Goal: Information Seeking & Learning: Find specific fact

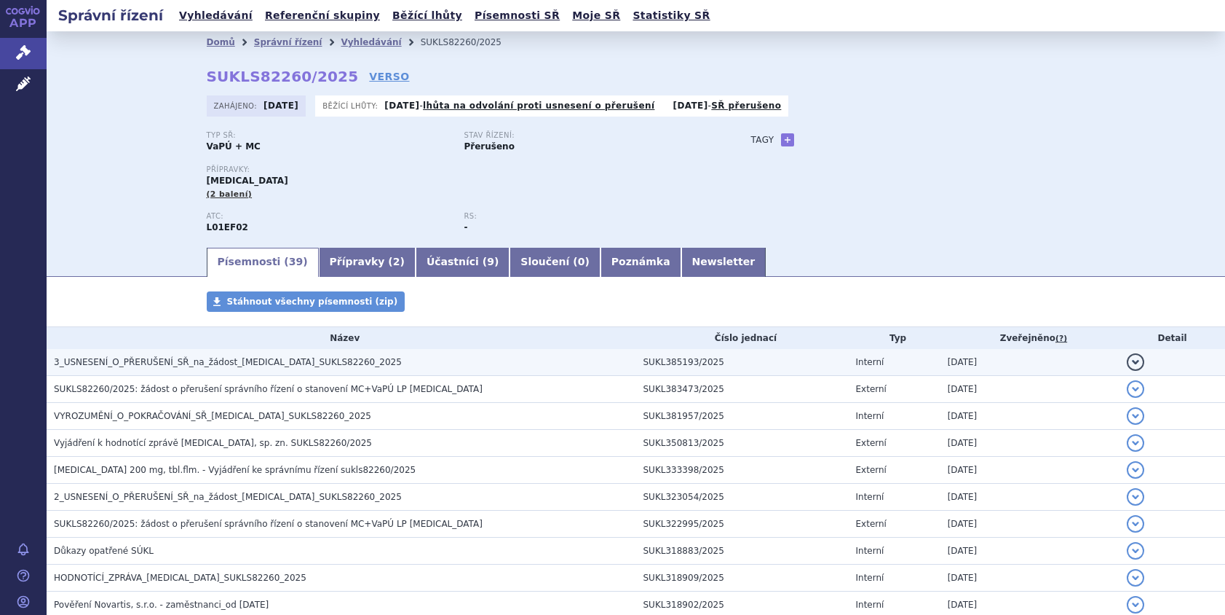
click at [133, 359] on span "3_USNESENÍ_O_PŘERUŠENÍ_SŘ_na_žádost_KISQALI_SUKLS82260_2025" at bounding box center [228, 362] width 348 height 10
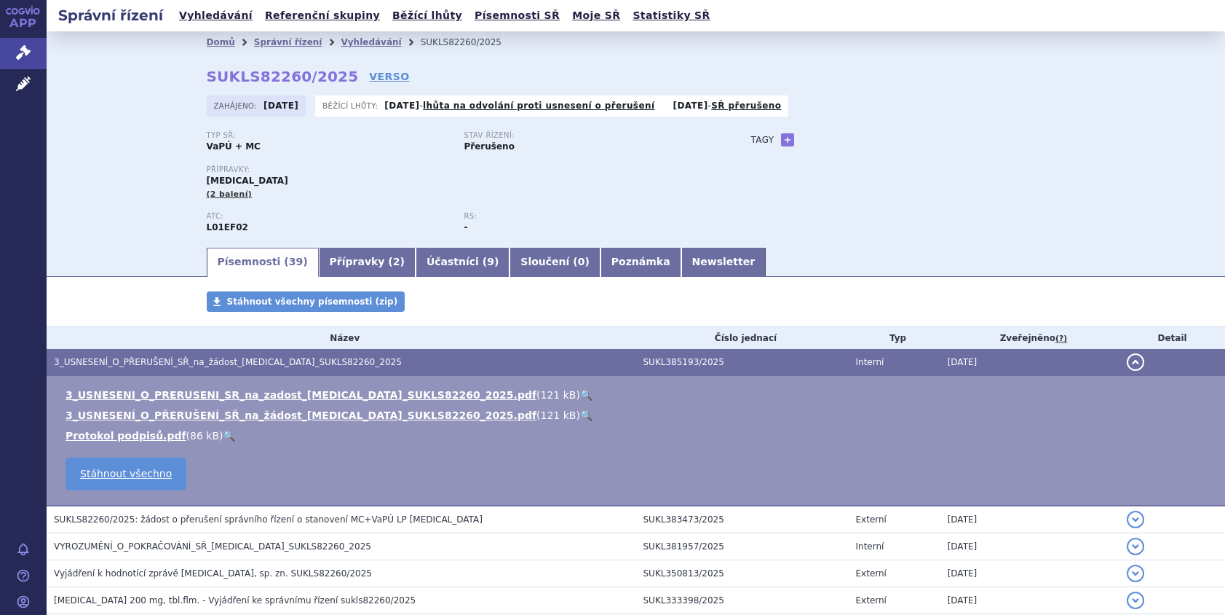
click at [1119, 107] on div "Domů Správní řízení Vyhledávání SUKLS82260/2025 SUKLS82260/2025 VERSO Zahájeno:…" at bounding box center [636, 138] width 1179 height 214
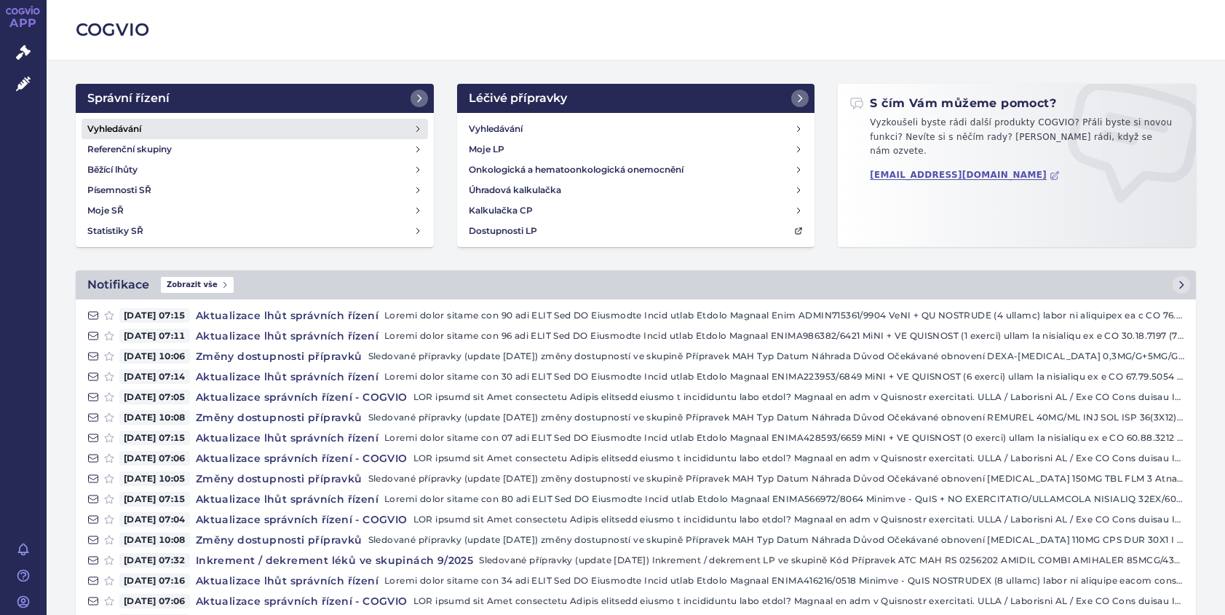
click at [107, 130] on h4 "Vyhledávání" at bounding box center [114, 129] width 54 height 15
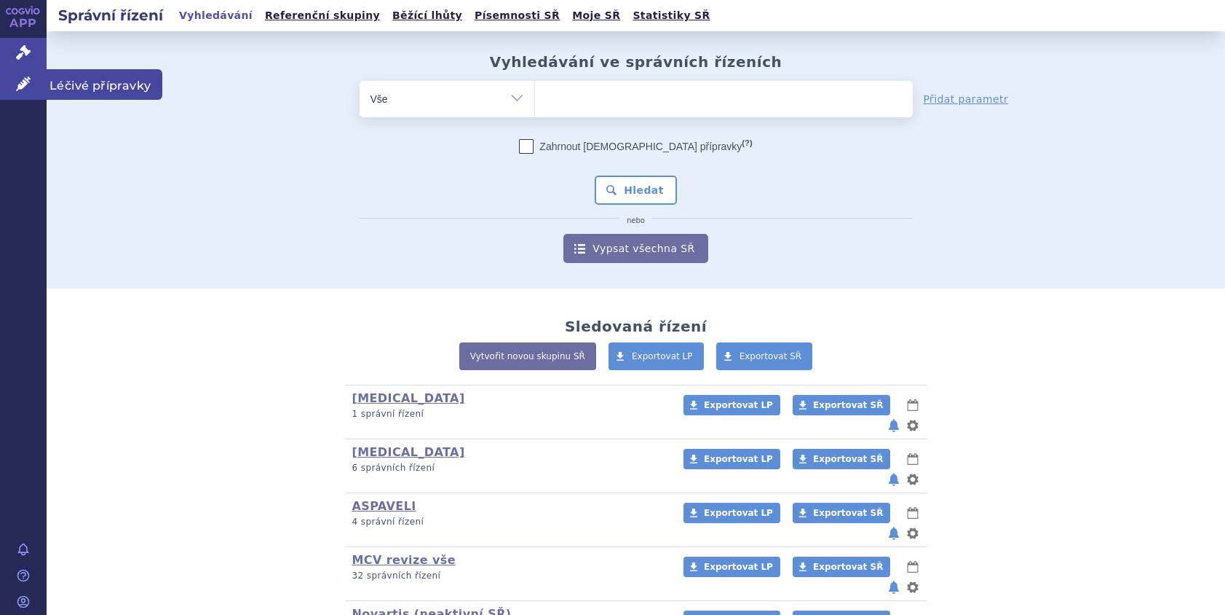
click at [26, 79] on icon at bounding box center [23, 83] width 15 height 15
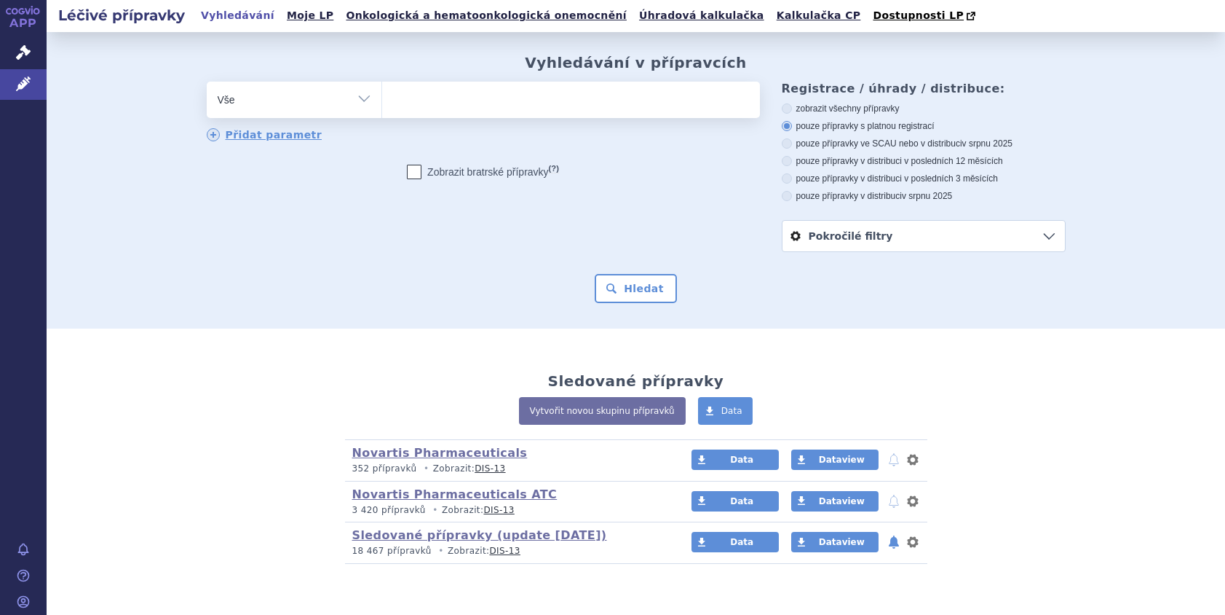
drag, startPoint x: 0, startPoint y: 0, endPoint x: 464, endPoint y: 107, distance: 476.0
click at [464, 107] on ul at bounding box center [571, 97] width 378 height 31
click at [382, 107] on select at bounding box center [382, 99] width 1 height 36
type input "ma"
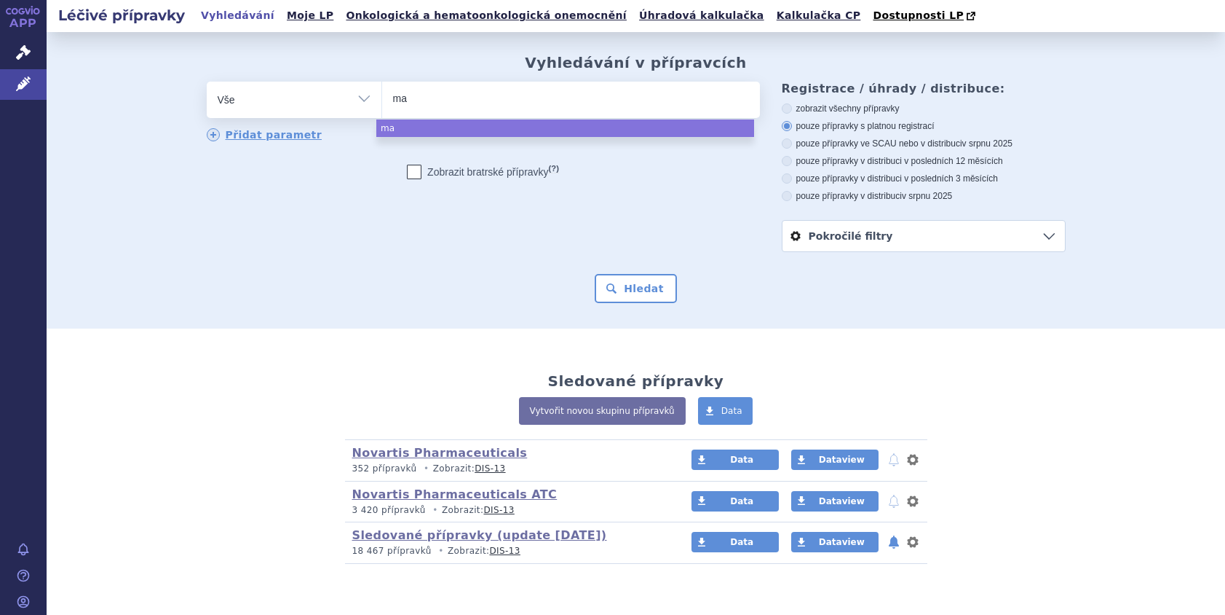
type input "may"
type input "mayze"
type input "mayzen"
type input "[MEDICAL_DATA]"
select select "[MEDICAL_DATA]"
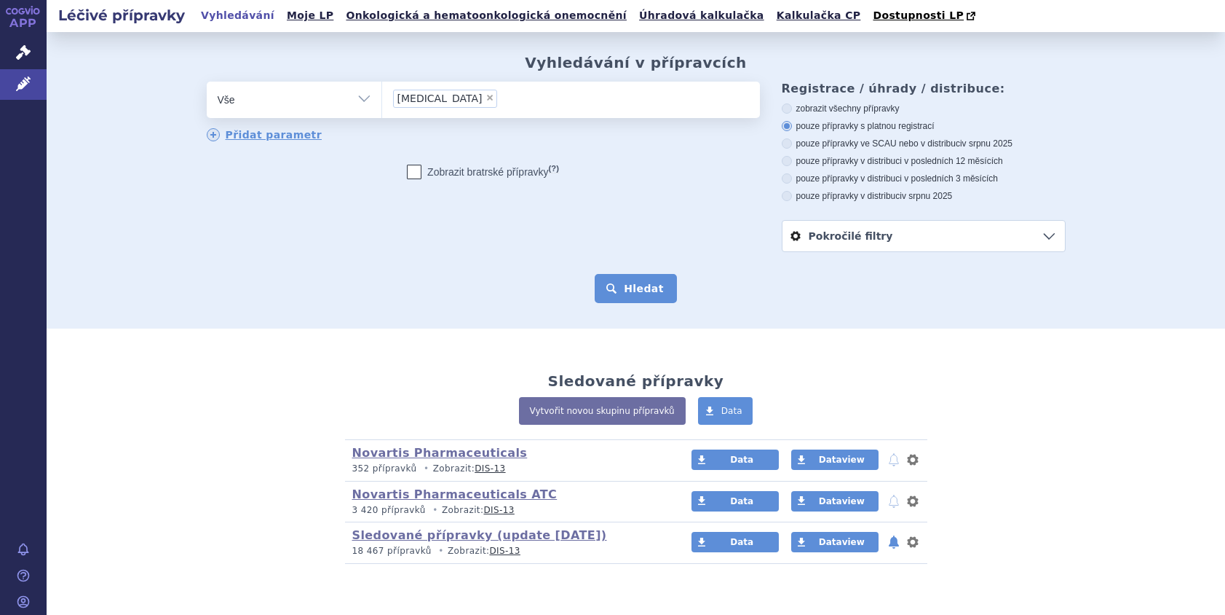
click at [646, 280] on button "Hledat" at bounding box center [636, 288] width 82 height 29
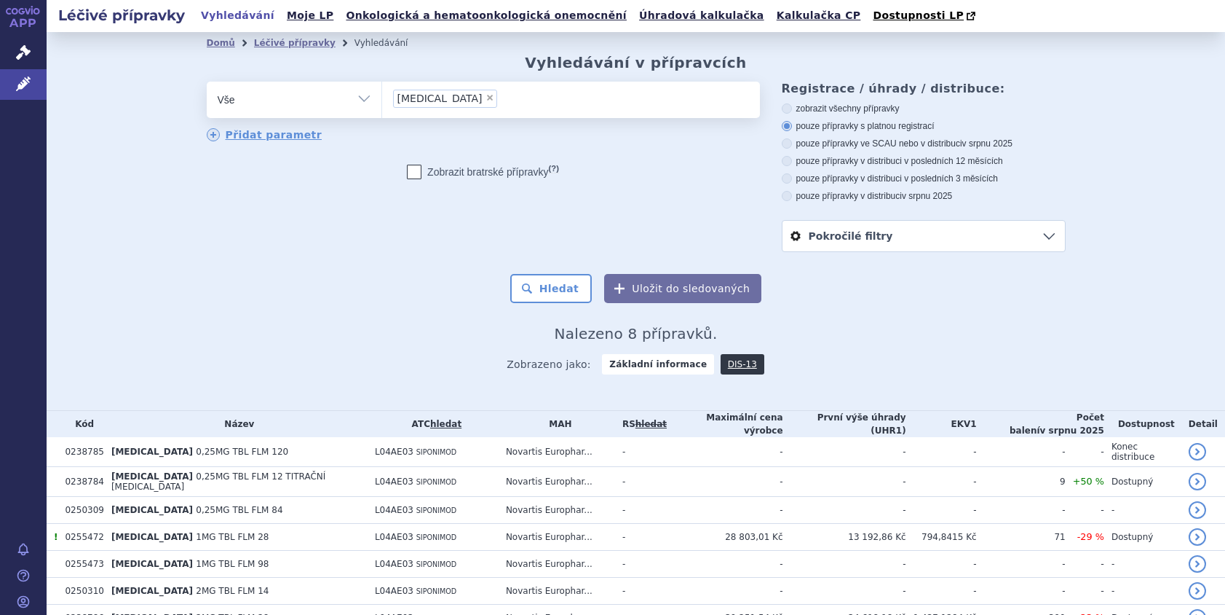
scroll to position [93, 0]
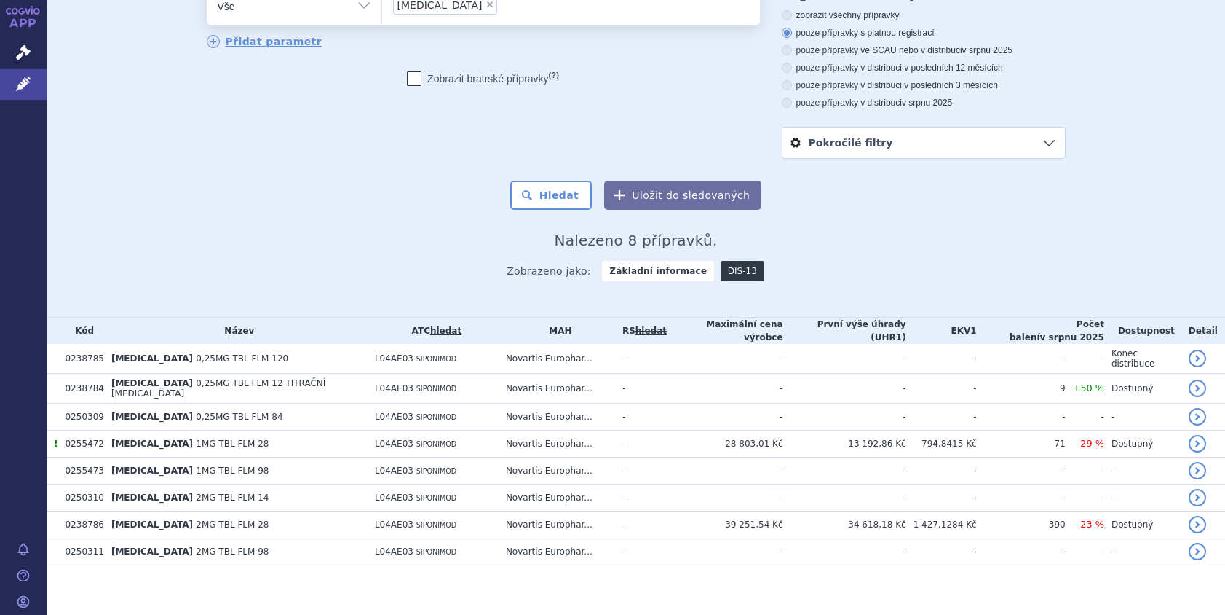
click at [723, 272] on link "DIS-13" at bounding box center [743, 271] width 44 height 20
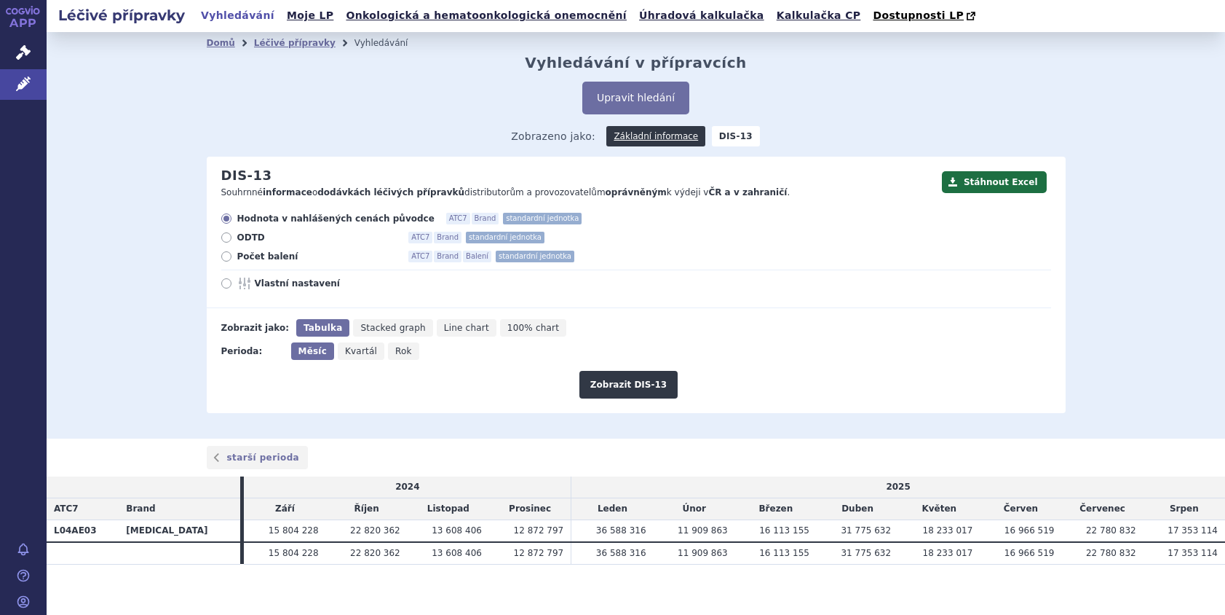
click at [395, 349] on span "Rok" at bounding box center [403, 351] width 17 height 10
click at [388, 349] on input "Rok" at bounding box center [392, 346] width 9 height 9
radio input "true"
click at [617, 385] on button "Zobrazit DIS-13" at bounding box center [629, 385] width 98 height 28
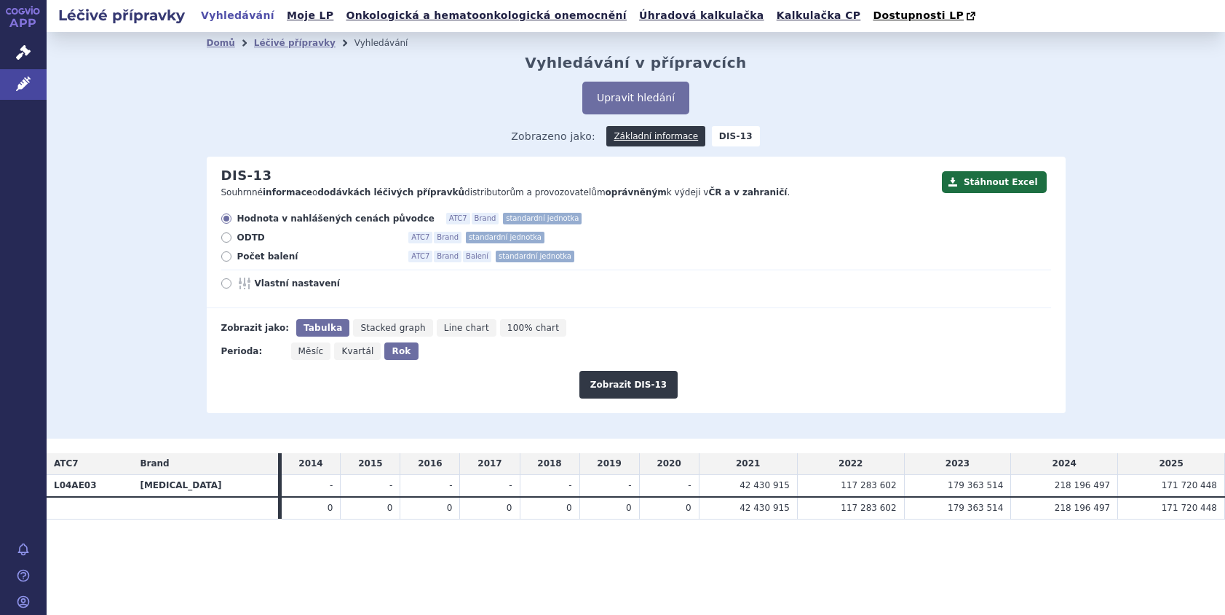
click at [250, 260] on span "Počet balení" at bounding box center [317, 256] width 160 height 12
click at [232, 260] on input "Počet balení ATC7 Brand Balení standardní jednotka" at bounding box center [227, 257] width 9 height 9
radio input "true"
click at [617, 387] on button "Zobrazit DIS-13" at bounding box center [629, 385] width 98 height 28
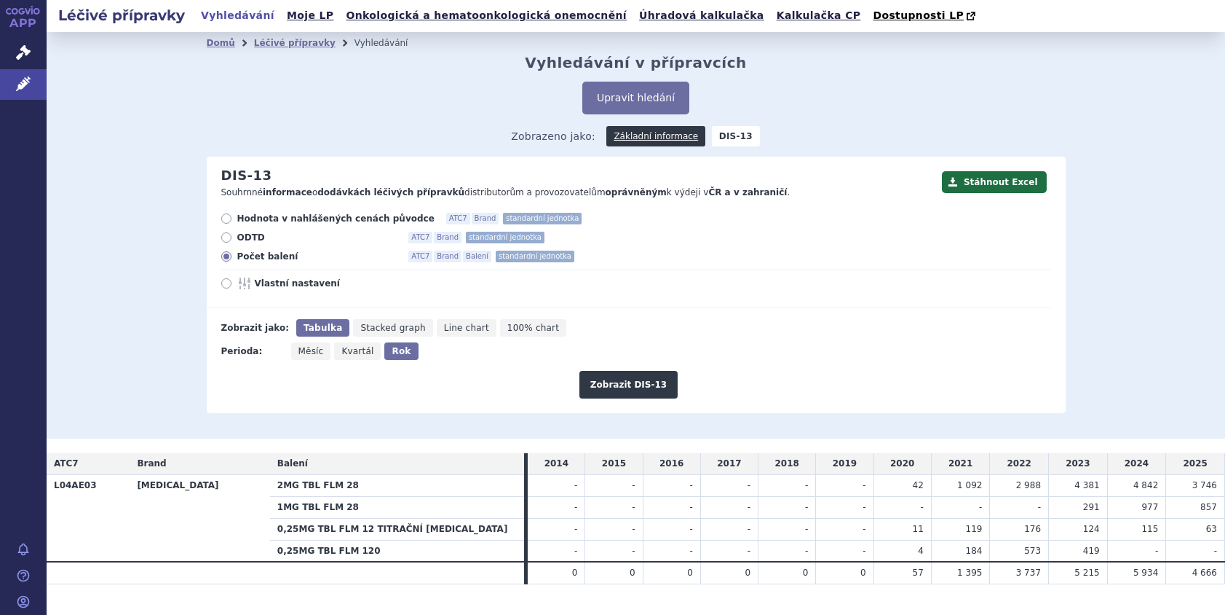
click at [300, 350] on span "Měsíc" at bounding box center [311, 351] width 25 height 10
click at [300, 350] on input "Měsíc" at bounding box center [295, 346] width 9 height 9
radio input "true"
click at [598, 381] on button "Zobrazit DIS-13" at bounding box center [629, 385] width 98 height 28
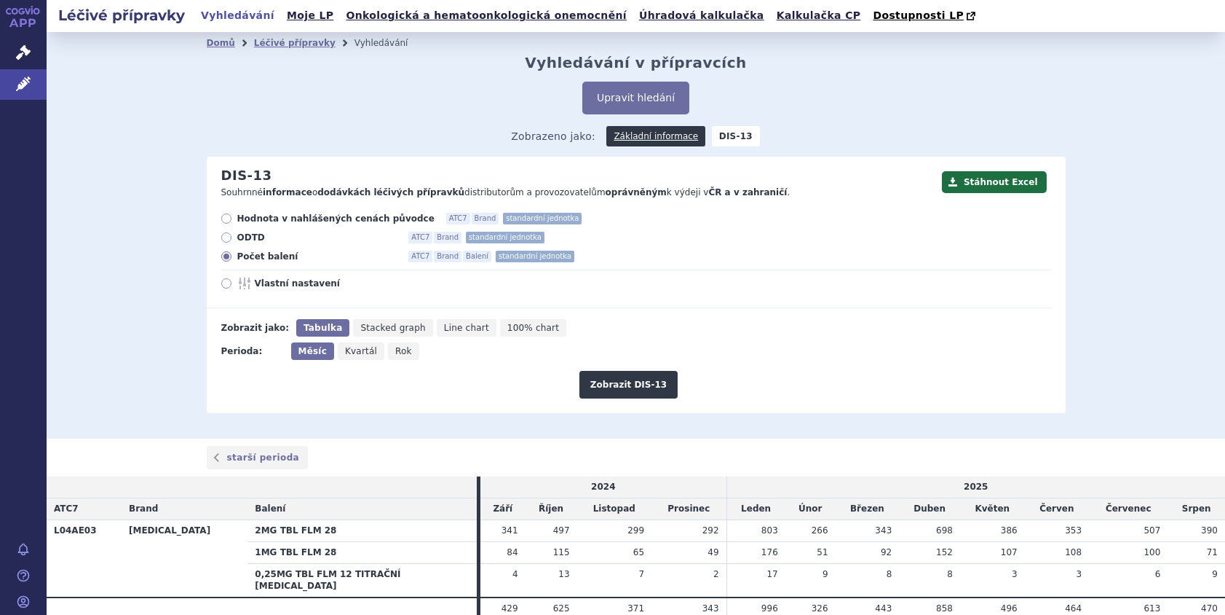
click at [395, 350] on span "Rok" at bounding box center [403, 351] width 17 height 10
click at [388, 350] on input "Rok" at bounding box center [392, 346] width 9 height 9
radio input "true"
click at [663, 386] on button "Zobrazit DIS-13" at bounding box center [629, 385] width 98 height 28
